Goal: Find specific page/section: Find specific page/section

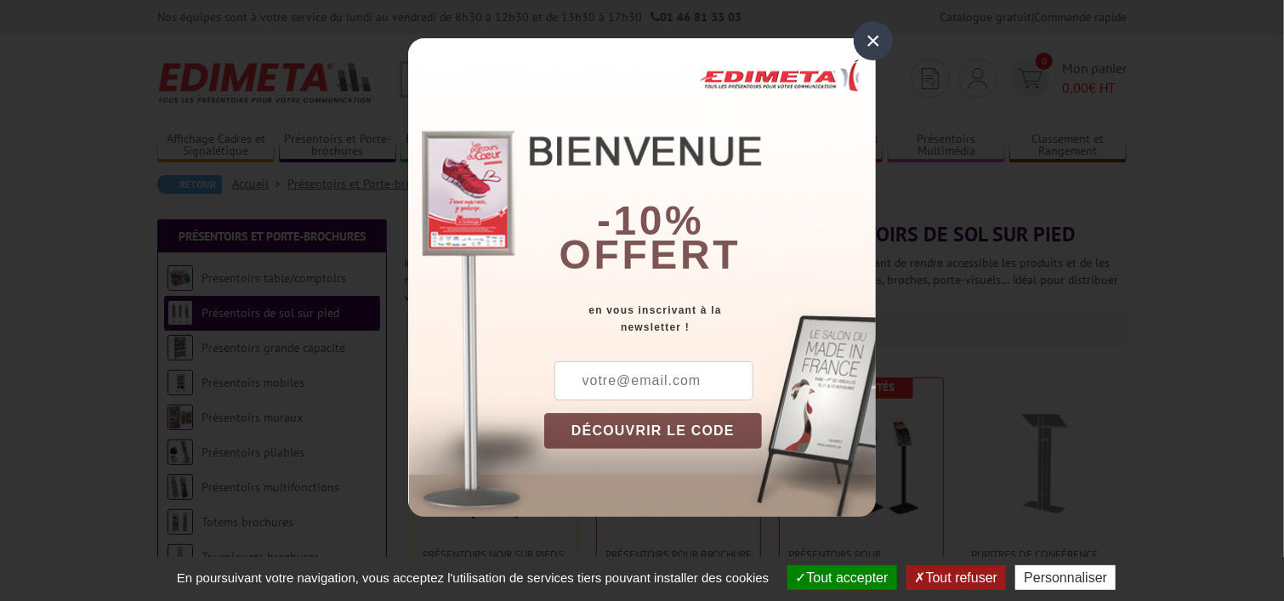
click at [875, 34] on div "×" at bounding box center [873, 40] width 39 height 39
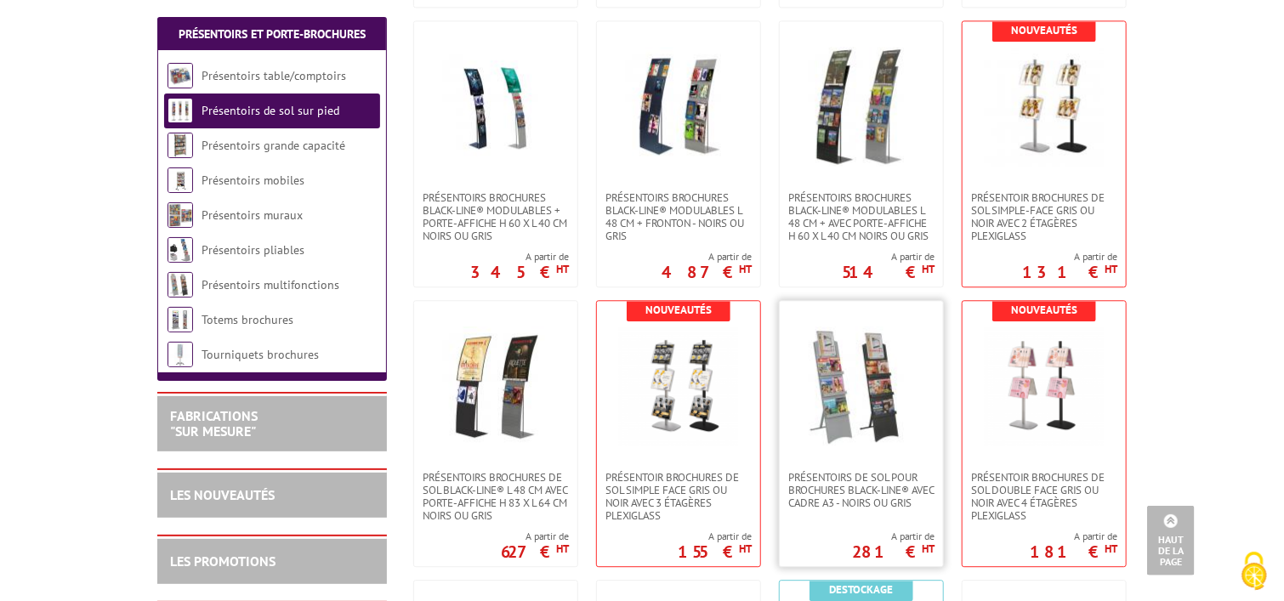
scroll to position [2382, 0]
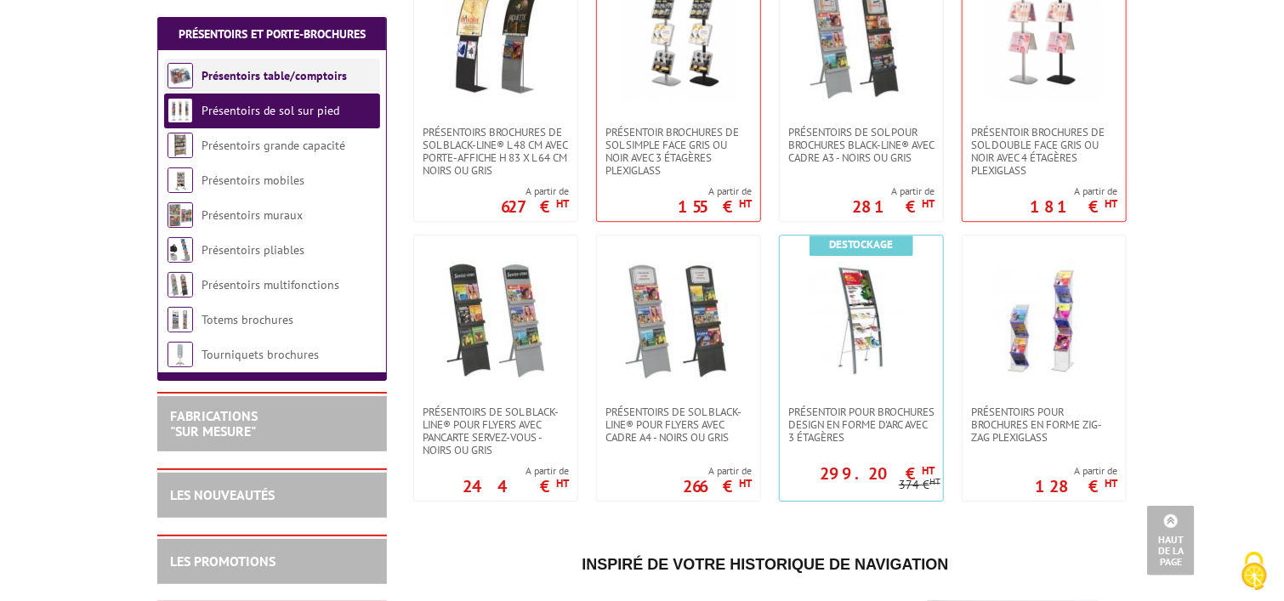
click at [303, 76] on link "Présentoirs table/comptoirs" at bounding box center [274, 75] width 145 height 15
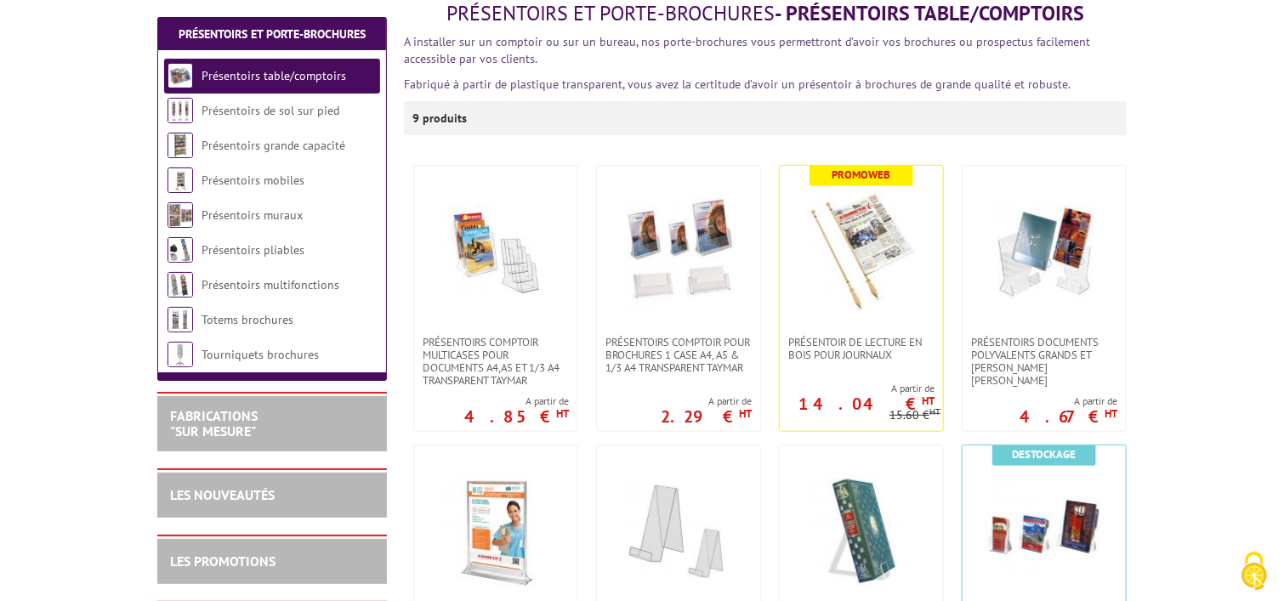
scroll to position [255, 0]
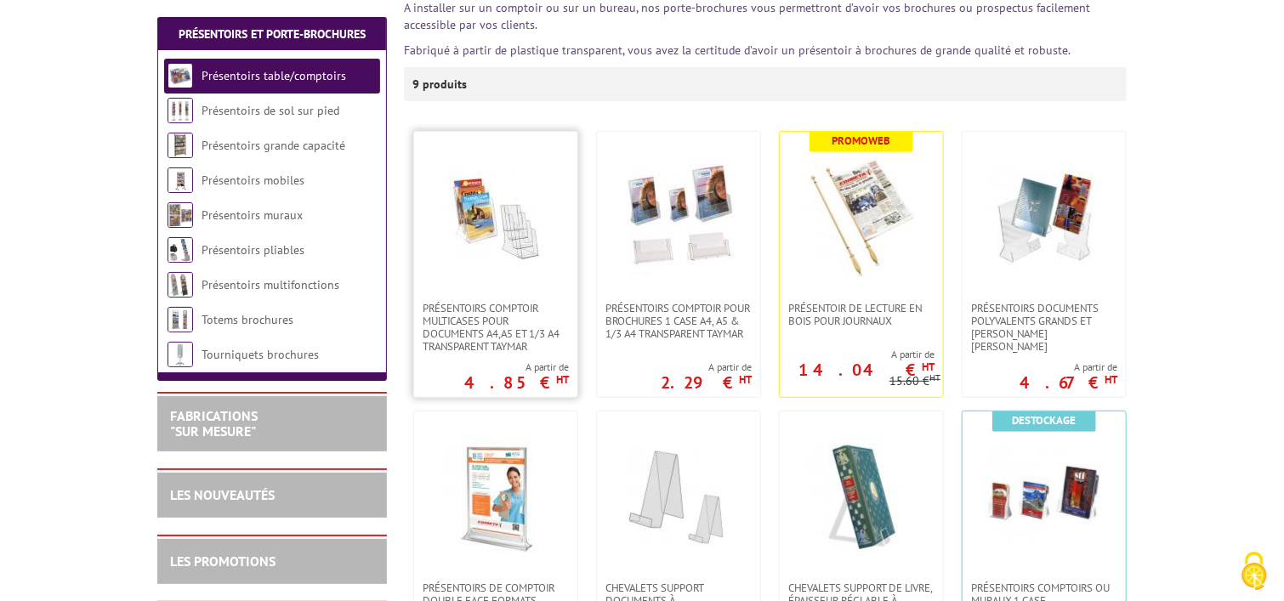
click at [512, 221] on img at bounding box center [495, 216] width 119 height 119
